Goal: Navigation & Orientation: Find specific page/section

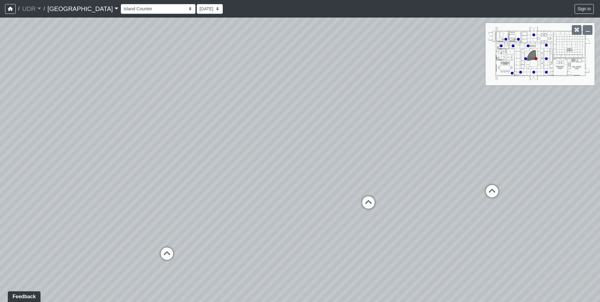
click at [144, 167] on div "Loading... Coworking Entry Loading... Manager's Office Entry Loading... Table S…" at bounding box center [300, 160] width 600 height 284
click at [308, 197] on icon at bounding box center [313, 203] width 19 height 19
select select "dEoVU1KFWCCKR9k1dvXv5M"
drag, startPoint x: 309, startPoint y: 160, endPoint x: 195, endPoint y: 130, distance: 117.5
click at [195, 130] on div "Loading... Coworking Entry Loading... Manager's Office Entry Loading... Table S…" at bounding box center [300, 160] width 600 height 284
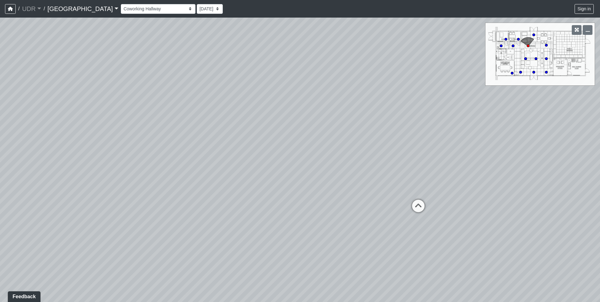
drag, startPoint x: 411, startPoint y: 179, endPoint x: 337, endPoint y: 178, distance: 73.8
click at [337, 178] on div "Loading... Coworking Entry Loading... Manager's Office Entry Loading... Table S…" at bounding box center [300, 160] width 600 height 284
drag, startPoint x: 213, startPoint y: 184, endPoint x: 436, endPoint y: 166, distance: 223.3
click at [436, 166] on div "Loading... Coworking Entry Loading... Manager's Office Entry Loading... Table S…" at bounding box center [300, 160] width 600 height 284
drag, startPoint x: 295, startPoint y: 99, endPoint x: 339, endPoint y: 178, distance: 90.4
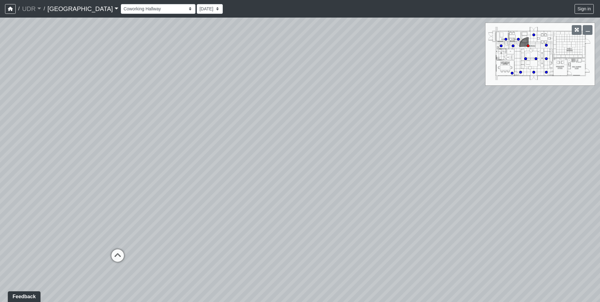
click at [339, 178] on div "Loading... Coworking Entry Loading... Manager's Office Entry Loading... Table S…" at bounding box center [300, 160] width 600 height 284
drag, startPoint x: 301, startPoint y: 154, endPoint x: 278, endPoint y: 169, distance: 27.4
click at [278, 169] on div "Loading... Coworking Entry Loading... Manager's Office Entry Loading... Table S…" at bounding box center [300, 160] width 600 height 284
click at [299, 156] on div "Loading... Coworking Entry Loading... Manager's Office Entry Loading... Table S…" at bounding box center [300, 160] width 600 height 284
click at [311, 148] on div "Loading... Coworking Entry Loading... Manager's Office Entry Loading... Table S…" at bounding box center [300, 160] width 600 height 284
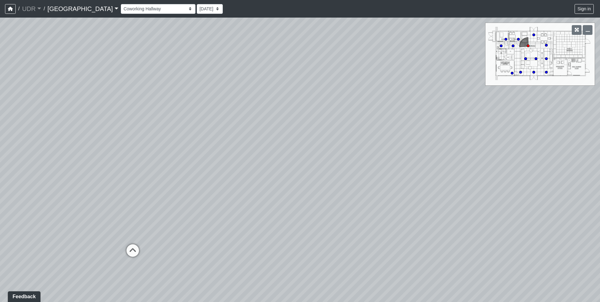
click at [311, 148] on div "Loading... Coworking Entry Loading... Manager's Office Entry Loading... Table S…" at bounding box center [300, 160] width 600 height 284
click at [586, 7] on button "Sign in" at bounding box center [584, 9] width 19 height 10
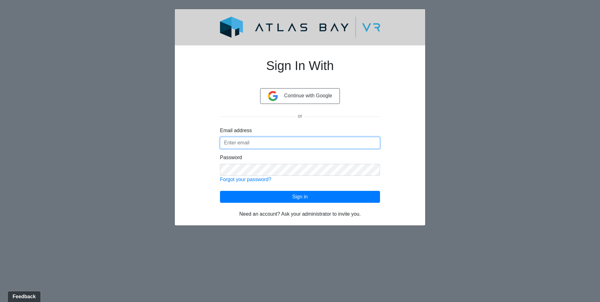
click at [295, 143] on input "Email address" at bounding box center [300, 143] width 160 height 12
type input "[EMAIL_ADDRESS][DOMAIN_NAME]"
click button "Sign in" at bounding box center [300, 197] width 160 height 12
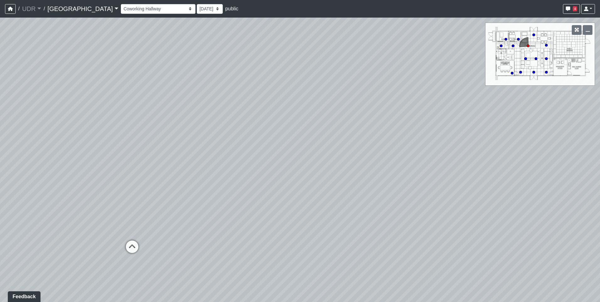
drag, startPoint x: 307, startPoint y: 209, endPoint x: 140, endPoint y: 144, distance: 178.8
click at [140, 144] on div "Loading... Island Counter Loading... Table Seating Loading... Courtyard Entry L…" at bounding box center [300, 160] width 600 height 284
drag, startPoint x: 435, startPoint y: 113, endPoint x: 59, endPoint y: 125, distance: 376.6
click at [59, 125] on div "Loading... Island Counter Loading... Table Seating Loading... Courtyard Entry L…" at bounding box center [300, 160] width 600 height 284
drag, startPoint x: 439, startPoint y: 171, endPoint x: 395, endPoint y: 171, distance: 44.0
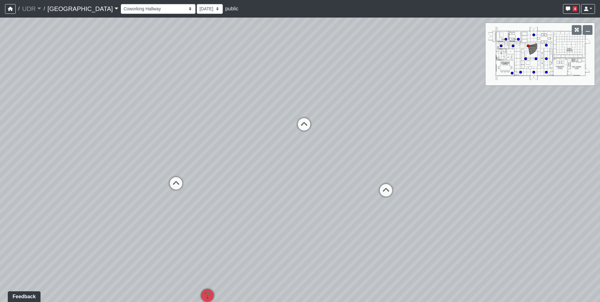
click at [395, 171] on div "Loading... Island Counter Loading... Table Seating Loading... Courtyard Entry L…" at bounding box center [300, 160] width 600 height 284
click at [374, 191] on icon at bounding box center [373, 191] width 19 height 19
drag, startPoint x: 278, startPoint y: 143, endPoint x: 202, endPoint y: 136, distance: 76.7
click at [202, 136] on div "Loading... Island Counter Loading... Table Seating Loading... Courtyard Entry L…" at bounding box center [300, 160] width 600 height 284
click at [419, 125] on div "Loading... Island Counter Loading... Table Seating Loading... Courtyard Entry L…" at bounding box center [300, 160] width 600 height 284
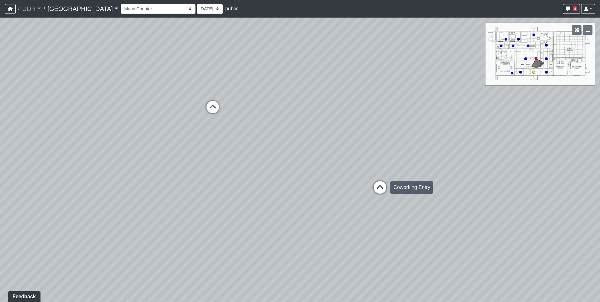
click at [388, 181] on div "Loading... Coworking Entry" at bounding box center [380, 187] width 19 height 19
select select "oCuy85sXGZEL2GxFKUbbte"
drag, startPoint x: 424, startPoint y: 161, endPoint x: 401, endPoint y: 221, distance: 64.1
click at [401, 221] on div "Loading... Island Counter Loading... Table Seating Loading... Courtyard Entry L…" at bounding box center [300, 160] width 600 height 284
drag, startPoint x: 436, startPoint y: 179, endPoint x: 251, endPoint y: 156, distance: 186.9
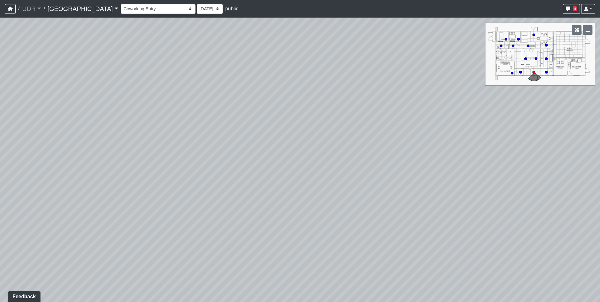
click at [251, 156] on div "Loading... Island Counter Loading... Table Seating Loading... Courtyard Entry L…" at bounding box center [300, 160] width 600 height 284
drag, startPoint x: 476, startPoint y: 148, endPoint x: 177, endPoint y: 150, distance: 299.2
click at [177, 150] on div "Loading... Island Counter Loading... Table Seating Loading... Courtyard Entry L…" at bounding box center [300, 160] width 600 height 284
drag, startPoint x: 380, startPoint y: 135, endPoint x: 270, endPoint y: 135, distance: 109.6
click at [270, 135] on div "Loading... Island Counter Loading... Table Seating Loading... Courtyard Entry L…" at bounding box center [300, 160] width 600 height 284
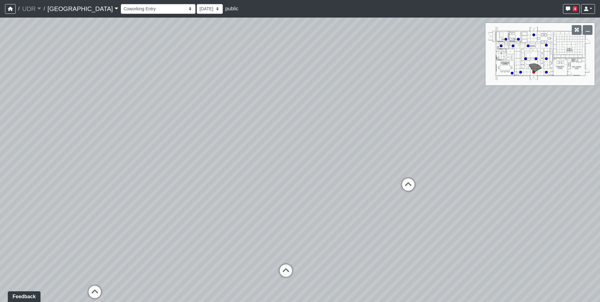
drag, startPoint x: 430, startPoint y: 132, endPoint x: 101, endPoint y: 158, distance: 330.4
click at [101, 158] on div "Loading... Island Counter Loading... Table Seating Loading... Courtyard Entry L…" at bounding box center [300, 160] width 600 height 284
drag, startPoint x: 129, startPoint y: 191, endPoint x: 168, endPoint y: 147, distance: 59.4
click at [168, 147] on div "Loading... Island Counter Loading... Table Seating Loading... Courtyard Entry L…" at bounding box center [300, 160] width 600 height 284
